Goal: Use online tool/utility: Utilize a website feature to perform a specific function

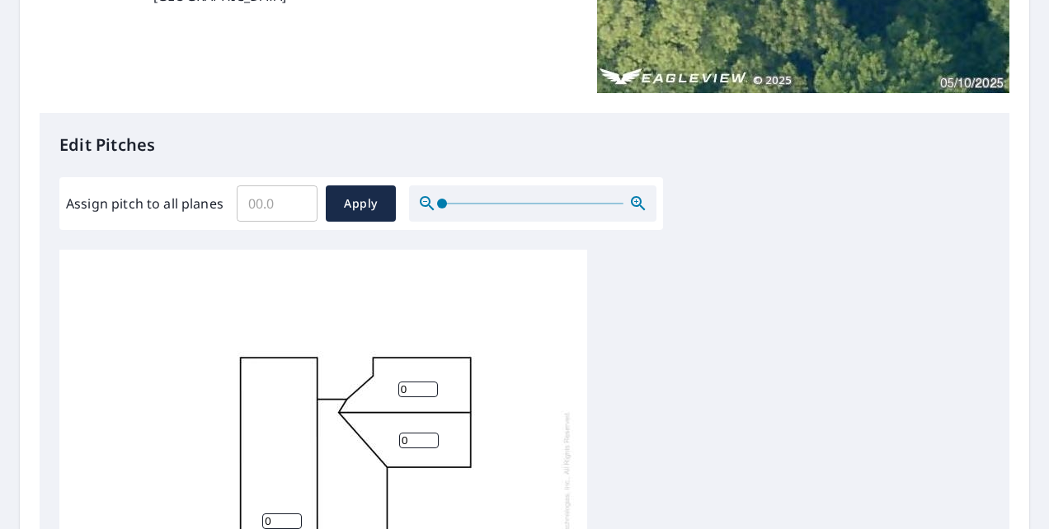
scroll to position [16, 0]
click at [271, 204] on input "Assign pitch to all planes" at bounding box center [277, 204] width 81 height 46
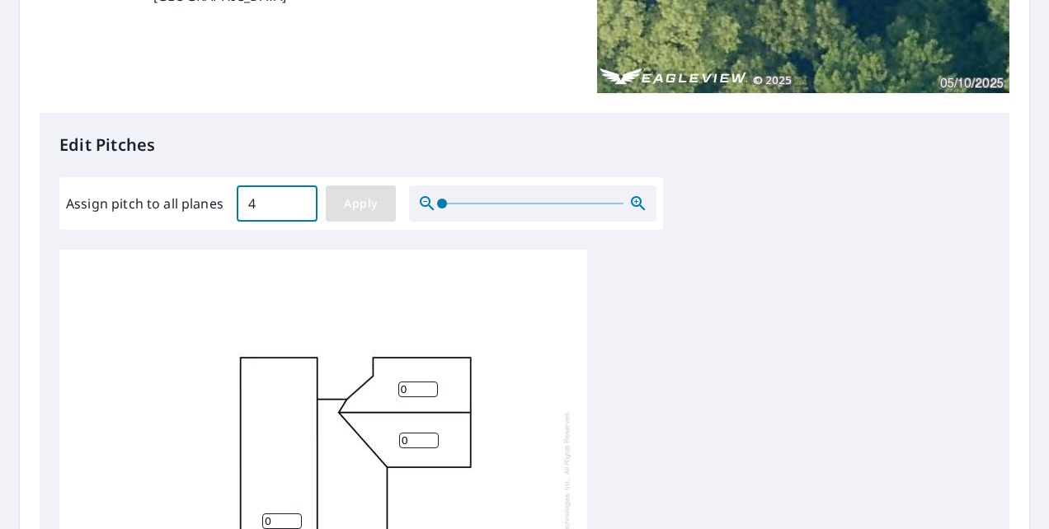
type input "4"
click at [346, 196] on span "Apply" at bounding box center [361, 204] width 44 height 21
type input "4"
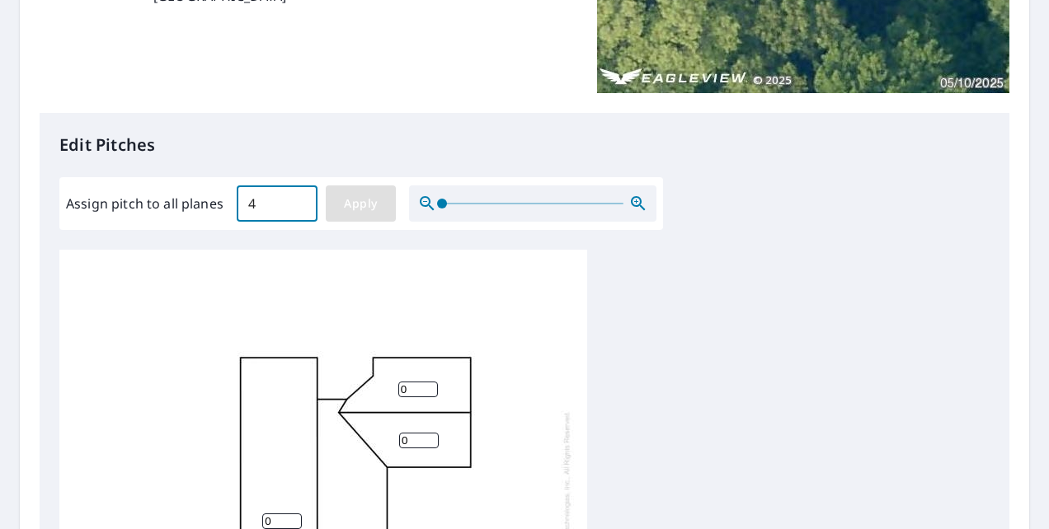
type input "4"
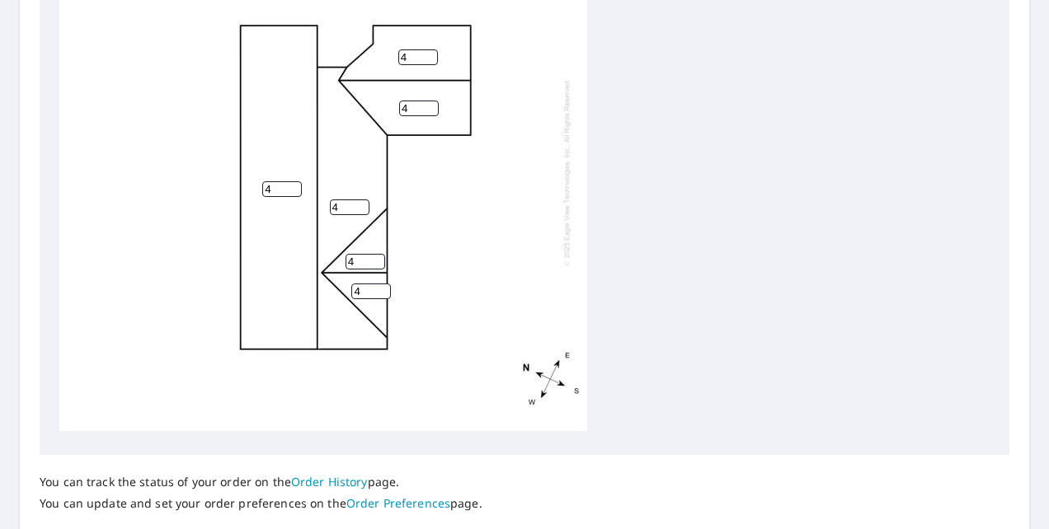
scroll to position [776, 0]
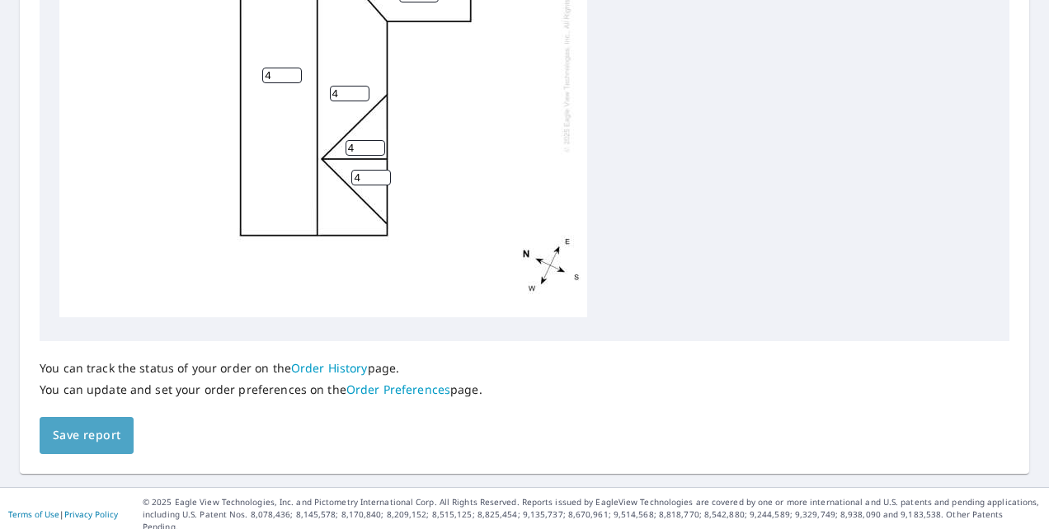
click at [92, 433] on span "Save report" at bounding box center [87, 435] width 68 height 21
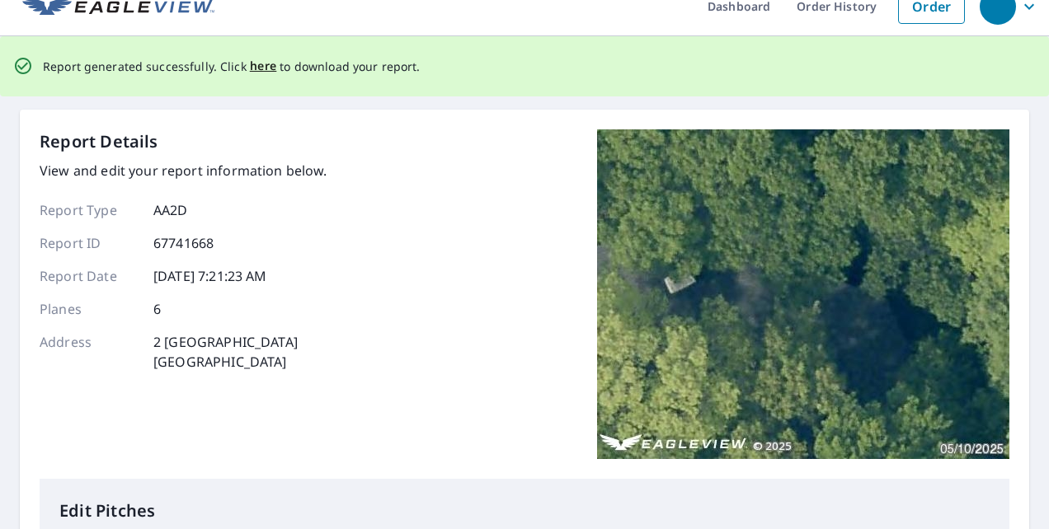
scroll to position [0, 0]
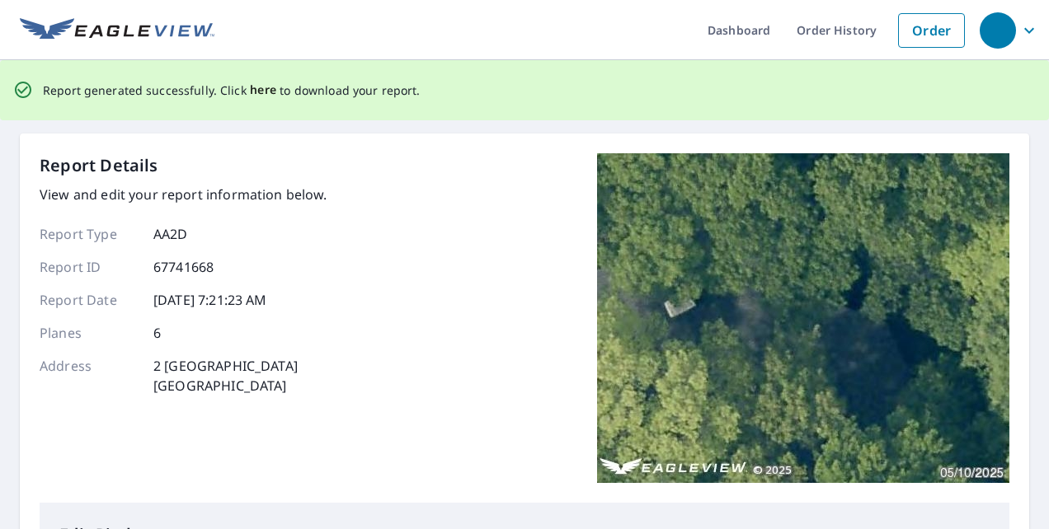
click at [253, 91] on span "here" at bounding box center [263, 90] width 27 height 21
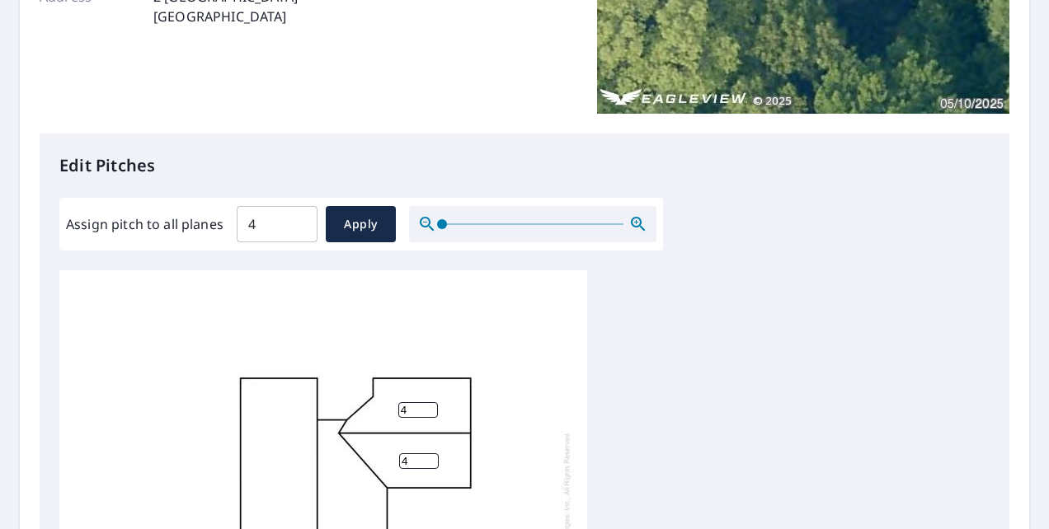
scroll to position [412, 0]
